Goal: Transaction & Acquisition: Purchase product/service

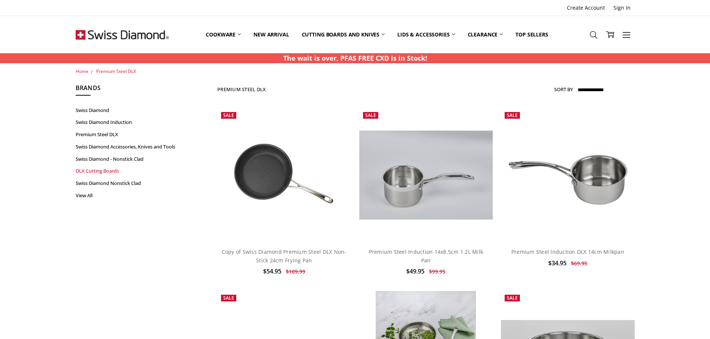
click at [117, 170] on link "DLX Cutting Boards" at bounding box center [132, 171] width 112 height 12
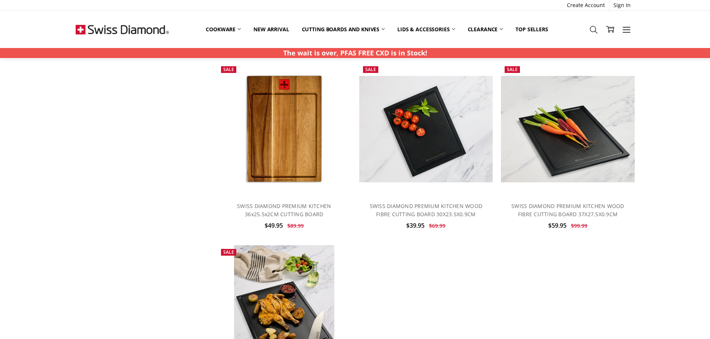
scroll to position [410, 0]
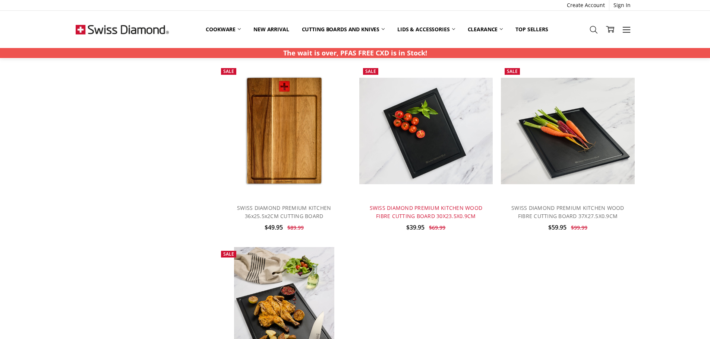
click at [415, 213] on link "SWISS DIAMOND PREMIUM KITCHEN WOOD FIBRE CUTTING BOARD 30X23.5X0.9CM" at bounding box center [426, 211] width 113 height 15
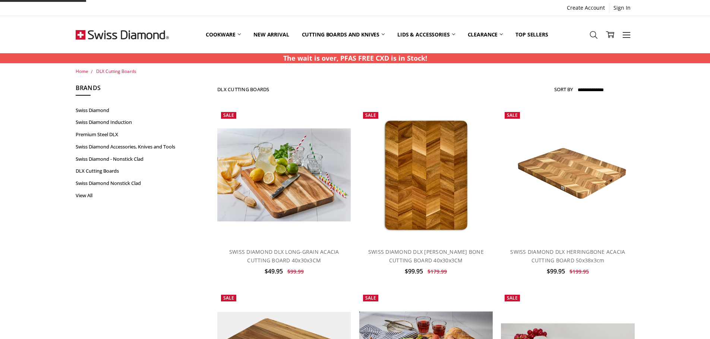
scroll to position [410, 0]
